Goal: Transaction & Acquisition: Obtain resource

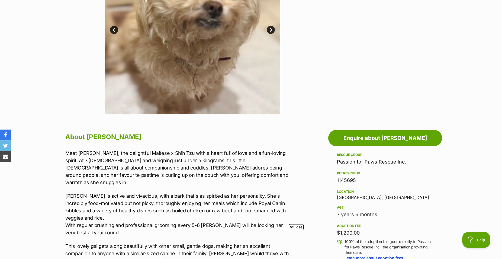
scroll to position [138, 0]
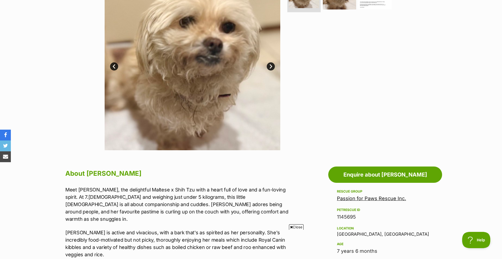
click at [268, 71] on link "Next" at bounding box center [271, 66] width 8 height 8
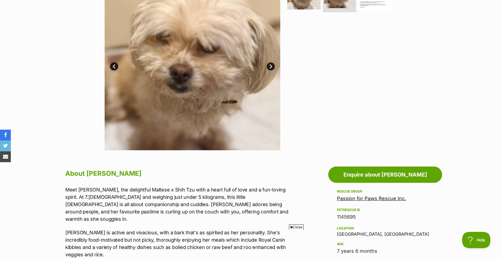
click at [268, 71] on link "Next" at bounding box center [271, 66] width 8 height 8
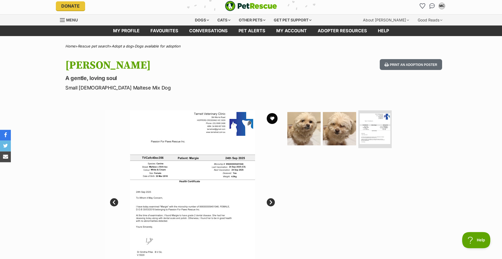
scroll to position [0, 0]
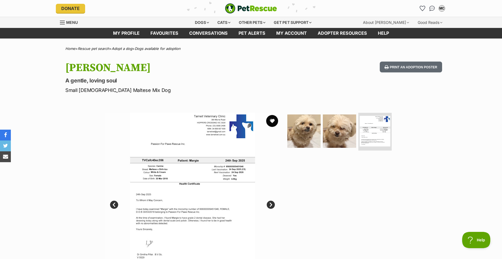
click at [271, 126] on button "favourite" at bounding box center [272, 121] width 12 height 12
click at [162, 33] on link "Favourites" at bounding box center [164, 33] width 39 height 11
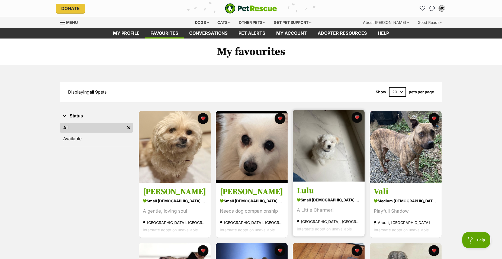
click at [332, 164] on img at bounding box center [329, 146] width 72 height 72
